Goal: Task Accomplishment & Management: Manage account settings

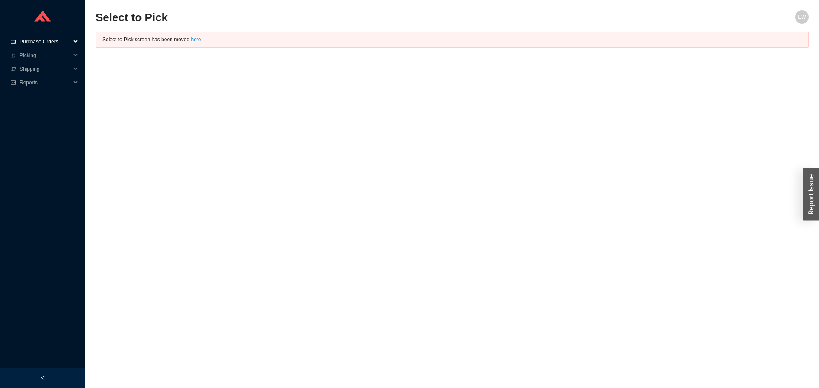
click at [46, 38] on span "Purchase Orders" at bounding box center [45, 42] width 51 height 14
click at [33, 66] on link "Followup" at bounding box center [30, 69] width 20 height 6
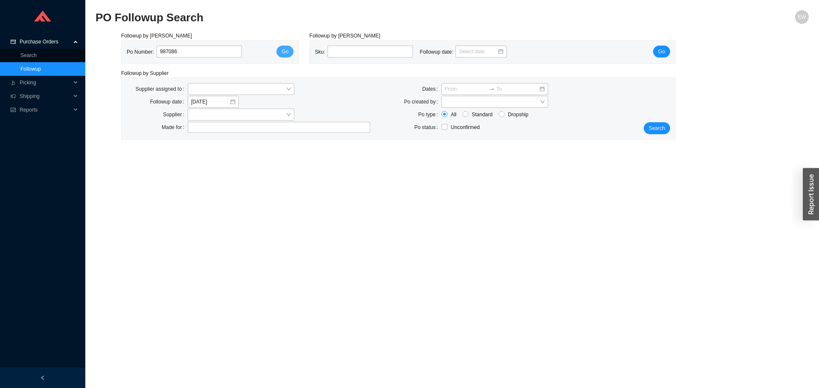
type input "987086"
click at [285, 51] on span "Go" at bounding box center [284, 51] width 7 height 9
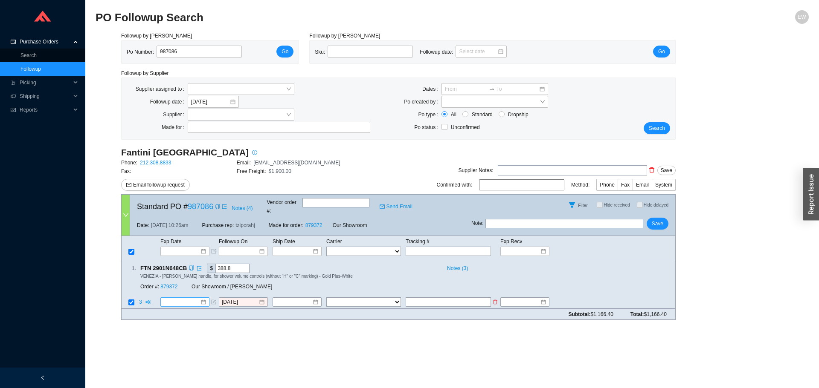
click at [202, 298] on div at bounding box center [184, 302] width 43 height 9
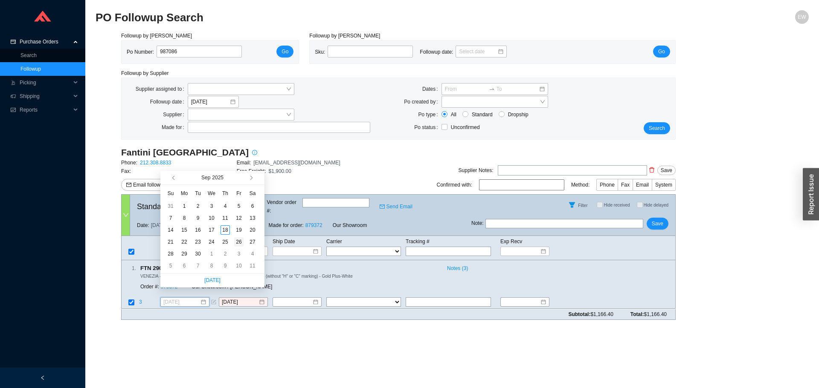
type input "[DATE]"
click at [239, 245] on div "26" at bounding box center [238, 241] width 9 height 9
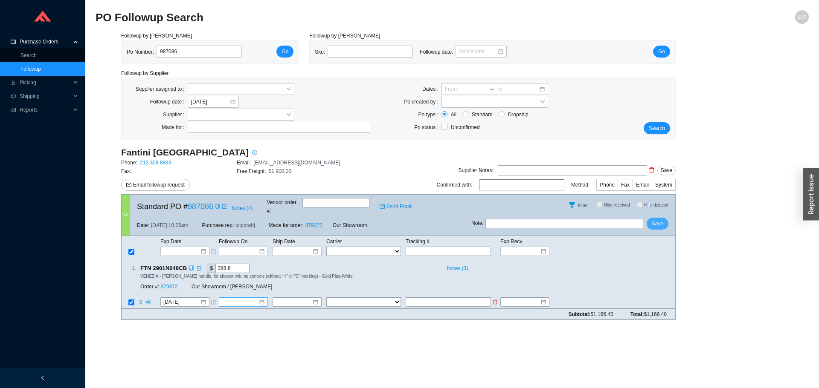
click at [649, 211] on div "Standard PO # 987086 Notes ( 4 ) Vendor order # : Send Email Filter Hide receiv…" at bounding box center [398, 215] width 554 height 42
click at [652, 218] on button "Save" at bounding box center [657, 224] width 22 height 12
